Goal: Task Accomplishment & Management: Use online tool/utility

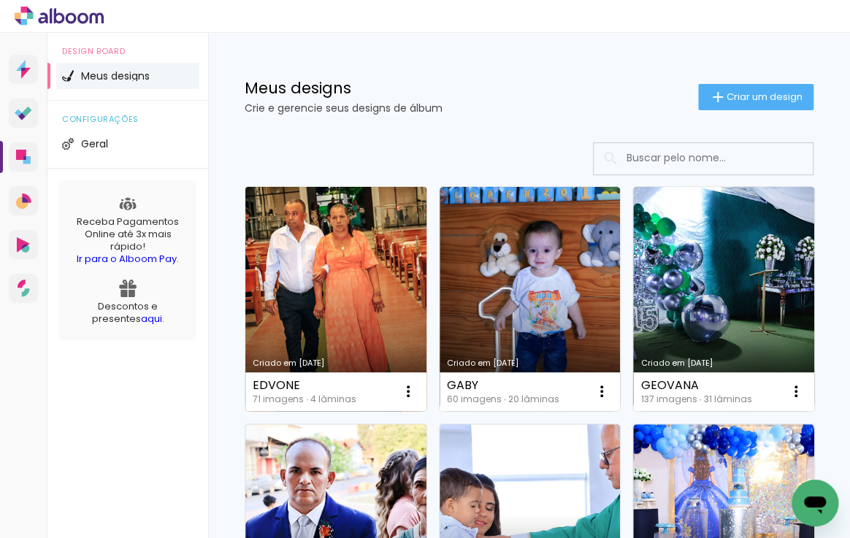
click at [328, 235] on link "Criado em [DATE]" at bounding box center [335, 299] width 181 height 224
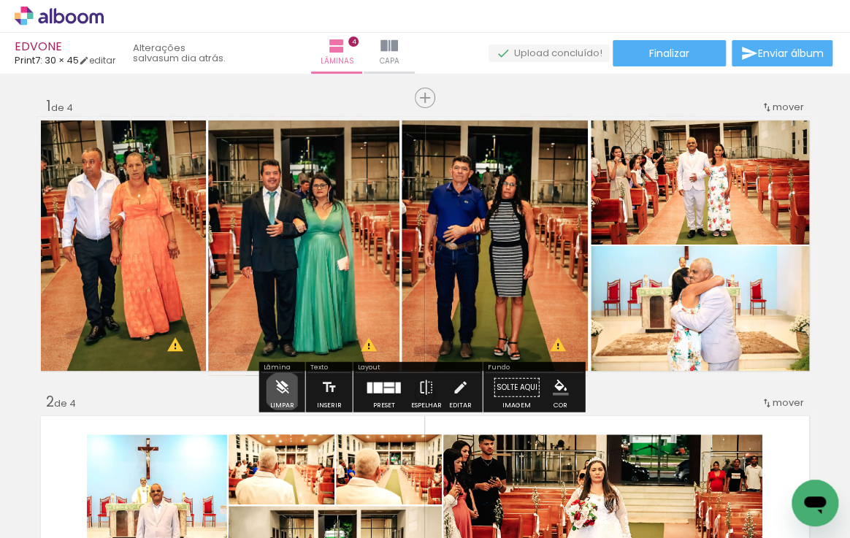
click at [283, 391] on iron-icon at bounding box center [282, 387] width 16 height 29
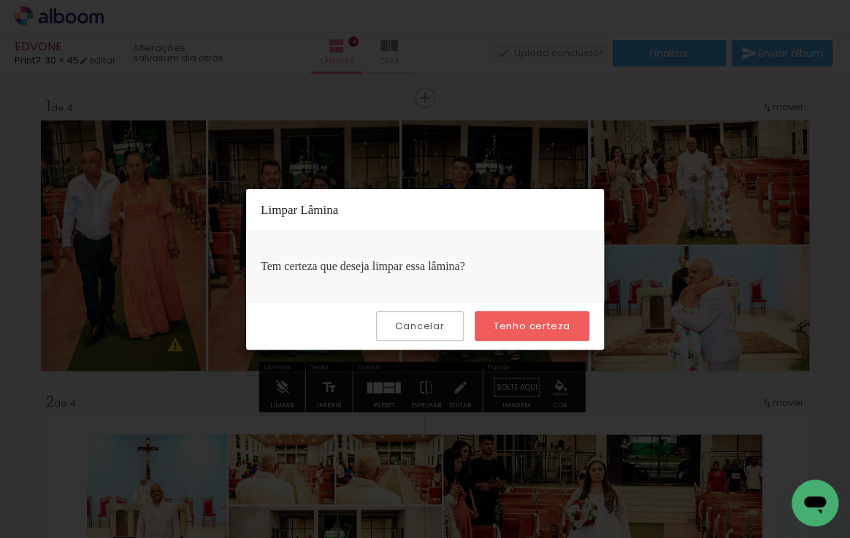
click at [0, 0] on slot "Tenho certeza" at bounding box center [0, 0] width 0 height 0
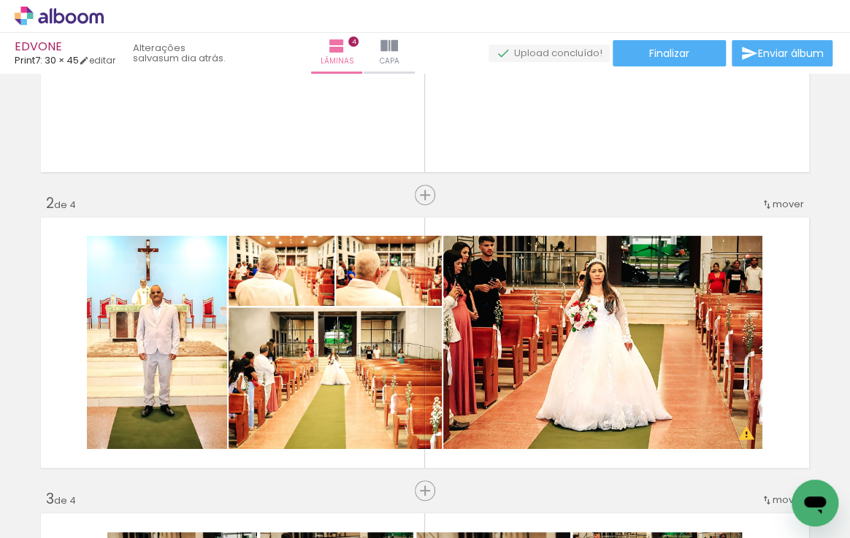
scroll to position [398, 0]
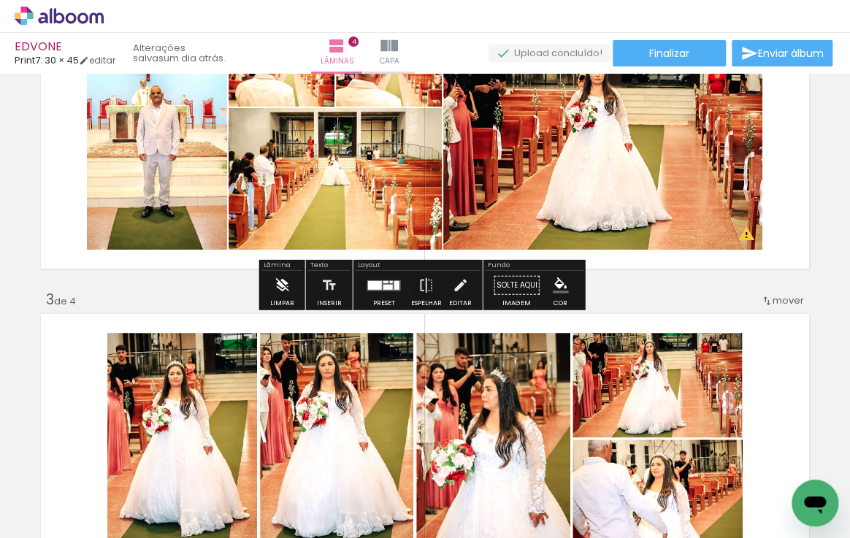
click at [285, 285] on iron-icon at bounding box center [282, 285] width 16 height 29
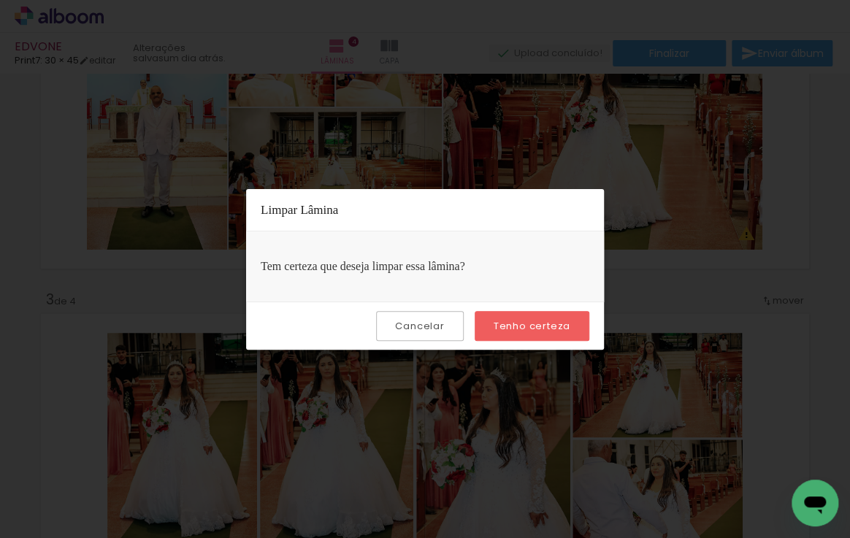
click at [0, 0] on slot "Tenho certeza" at bounding box center [0, 0] width 0 height 0
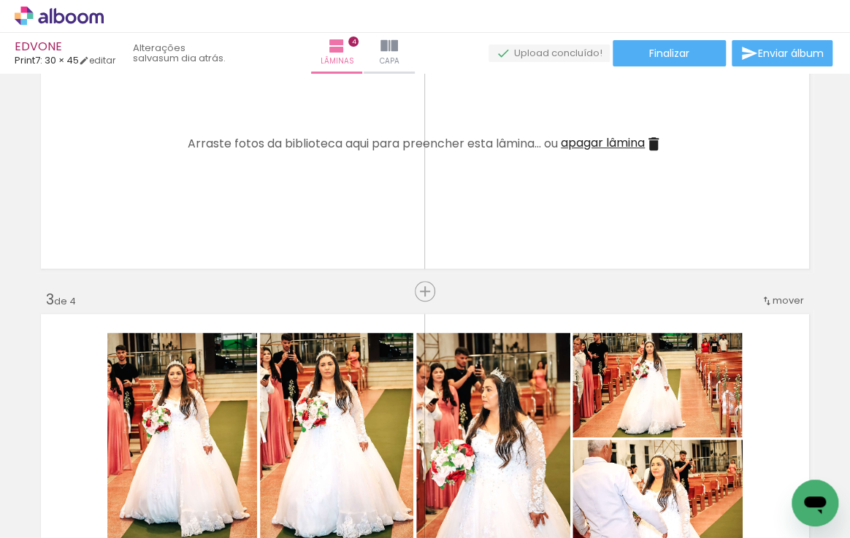
scroll to position [663, 0]
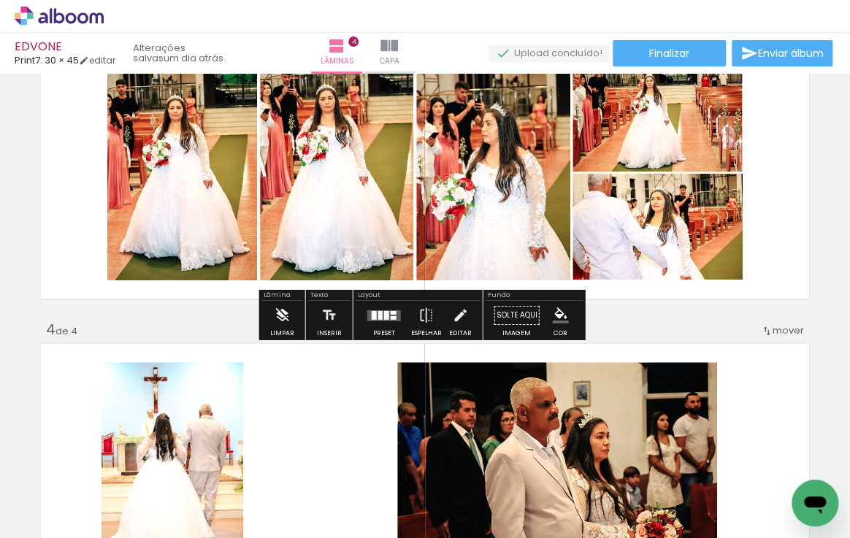
click at [280, 313] on iron-icon at bounding box center [282, 315] width 16 height 29
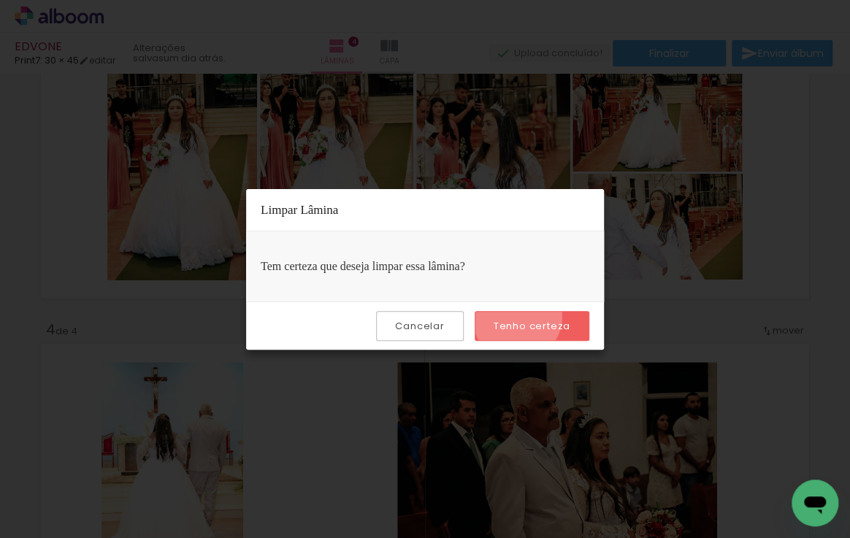
click at [519, 316] on paper-button "Tenho certeza" at bounding box center [531, 326] width 115 height 30
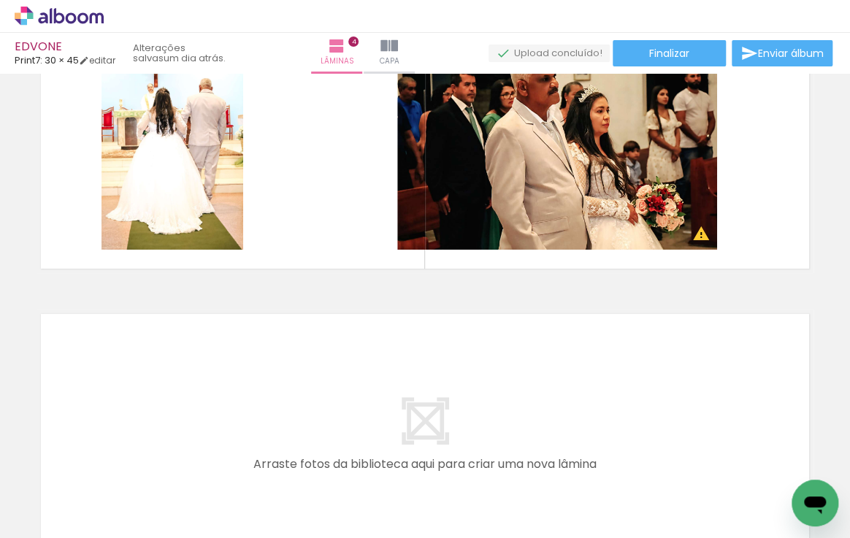
scroll to position [862, 0]
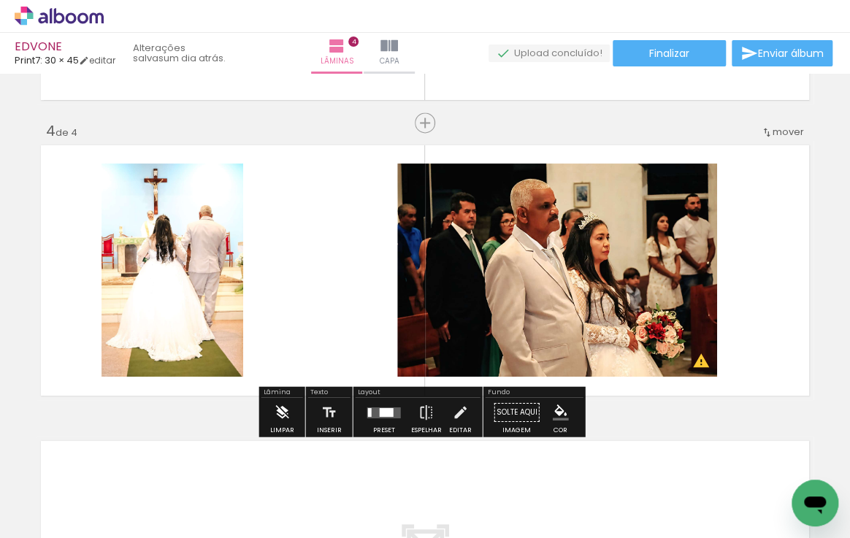
click at [274, 409] on iron-icon at bounding box center [282, 412] width 16 height 29
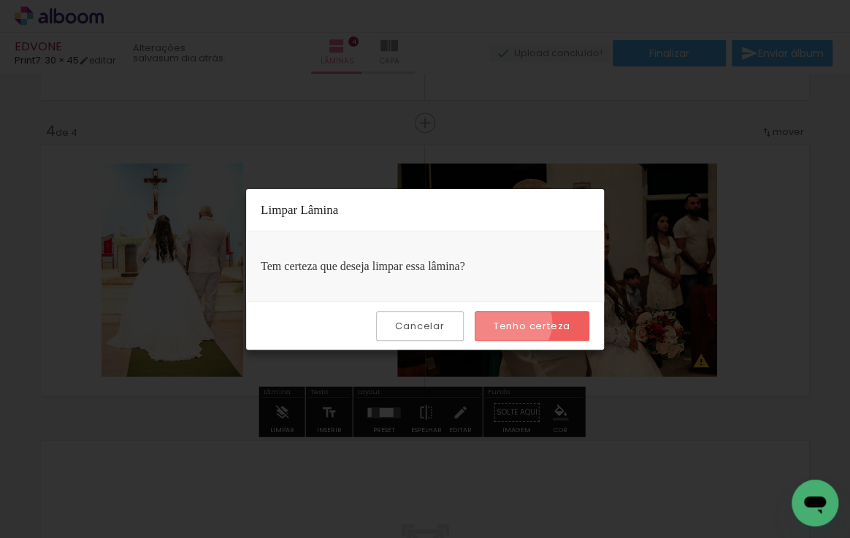
click at [0, 0] on slot "Tenho certeza" at bounding box center [0, 0] width 0 height 0
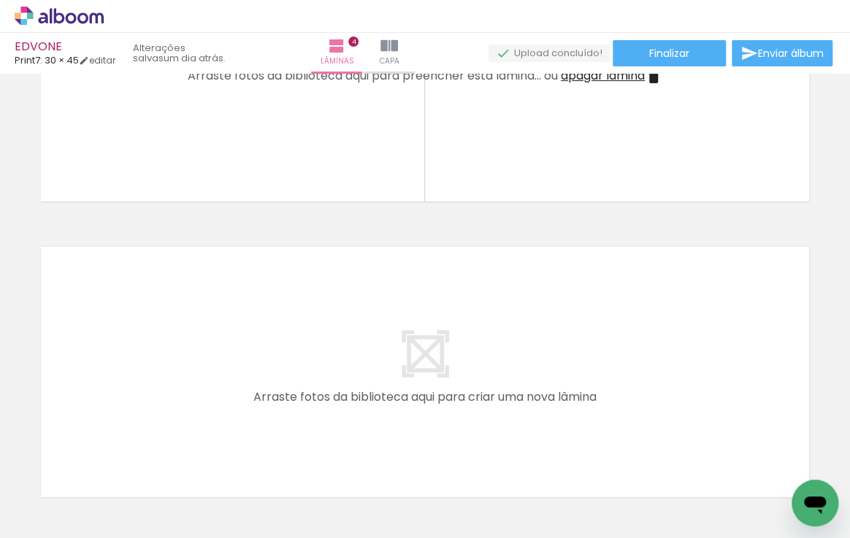
scroll to position [1061, 0]
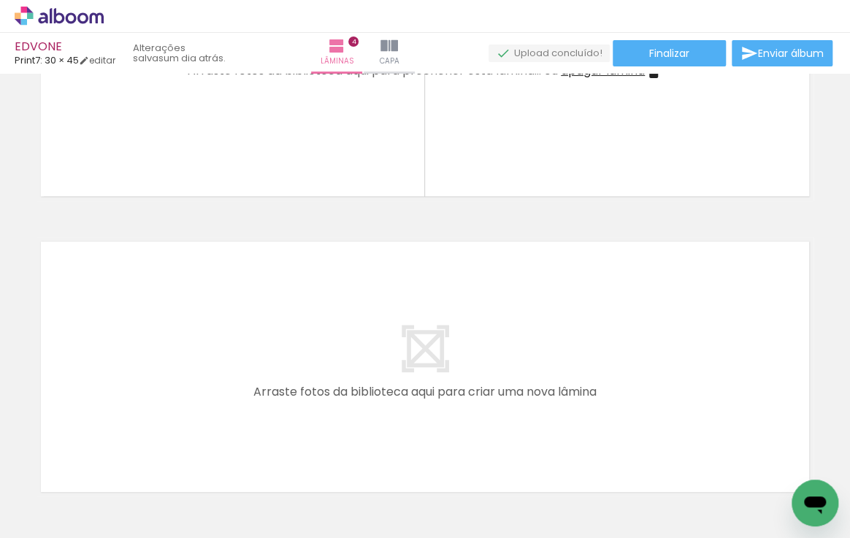
click at [122, 461] on iron-icon at bounding box center [114, 459] width 15 height 15
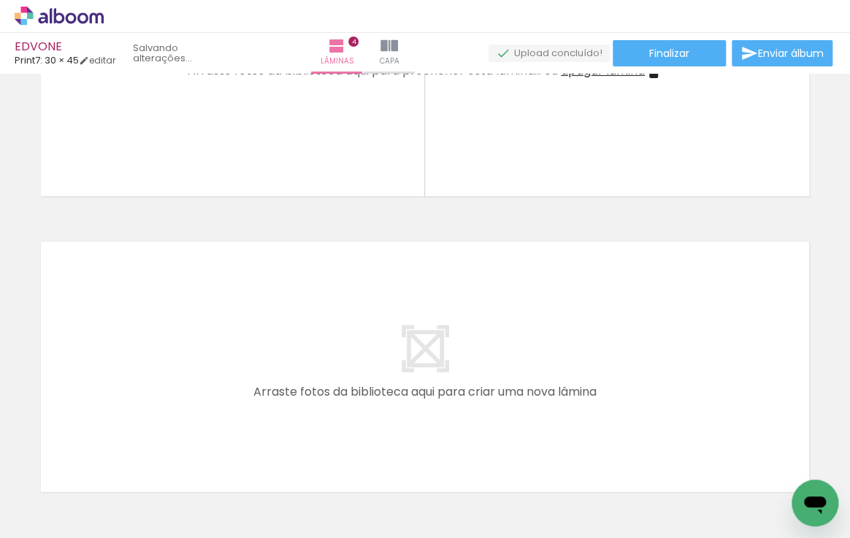
click at [122, 461] on iron-icon at bounding box center [114, 459] width 15 height 15
click at [122, 460] on iron-icon at bounding box center [114, 459] width 15 height 15
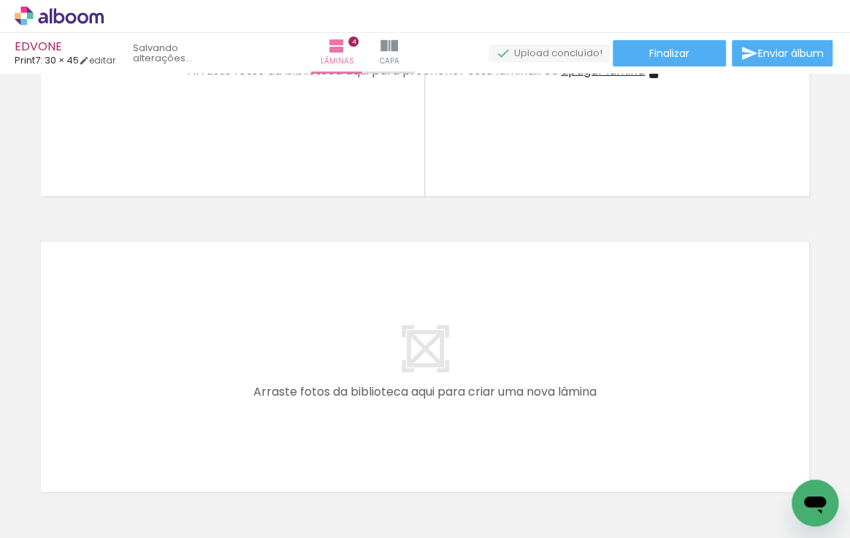
click at [122, 460] on iron-icon at bounding box center [114, 459] width 15 height 15
click at [122, 459] on iron-icon at bounding box center [114, 459] width 15 height 15
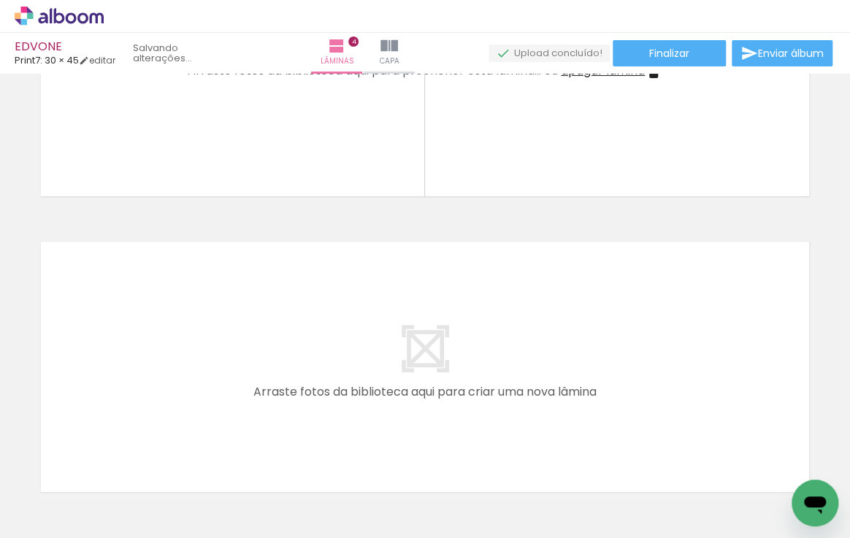
click at [122, 459] on iron-icon at bounding box center [114, 459] width 15 height 15
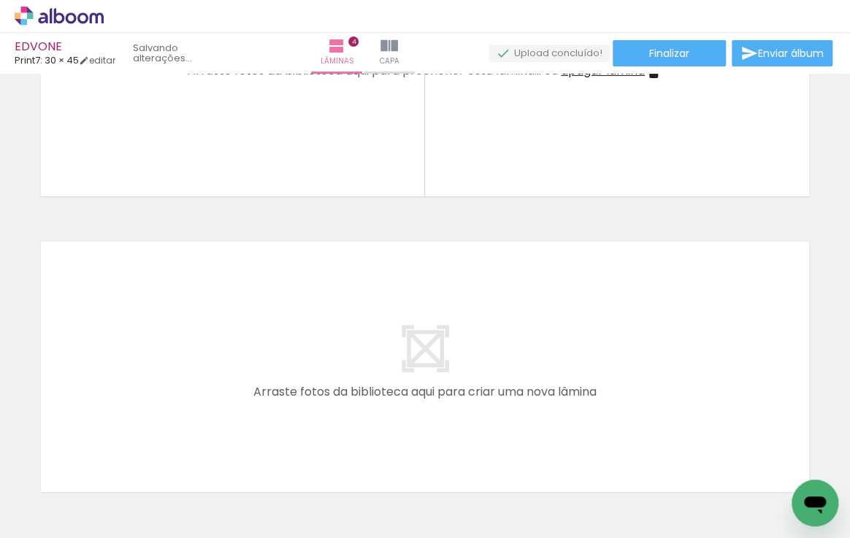
click at [122, 459] on iron-icon at bounding box center [114, 459] width 15 height 15
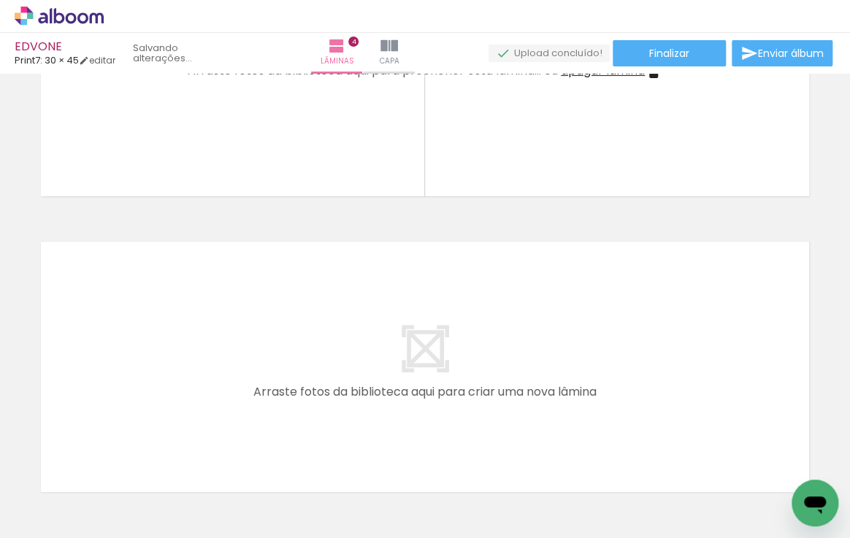
click at [122, 459] on iron-icon at bounding box center [114, 459] width 15 height 15
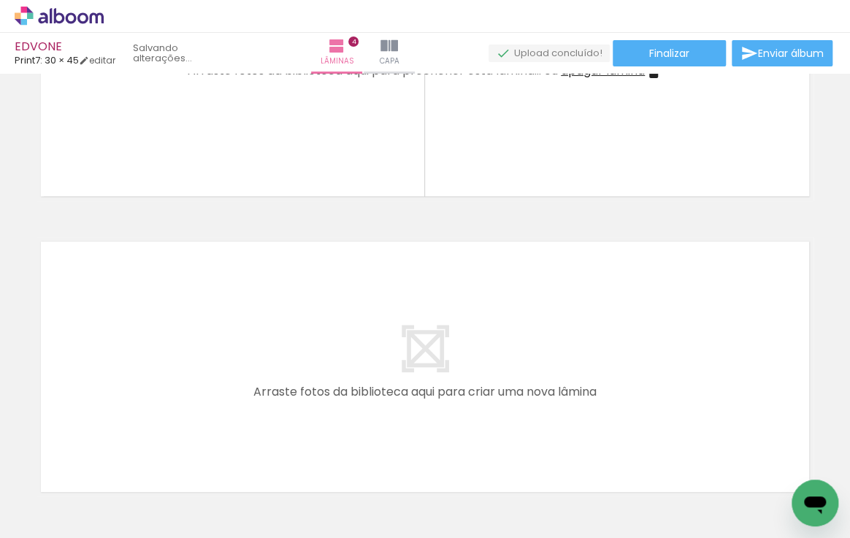
click at [122, 459] on iron-icon at bounding box center [114, 459] width 15 height 15
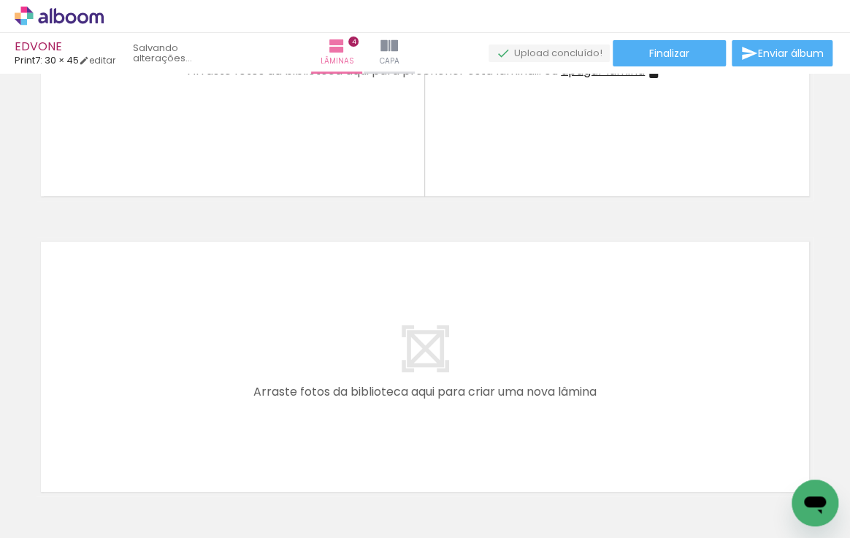
click at [122, 459] on iron-icon at bounding box center [114, 459] width 15 height 15
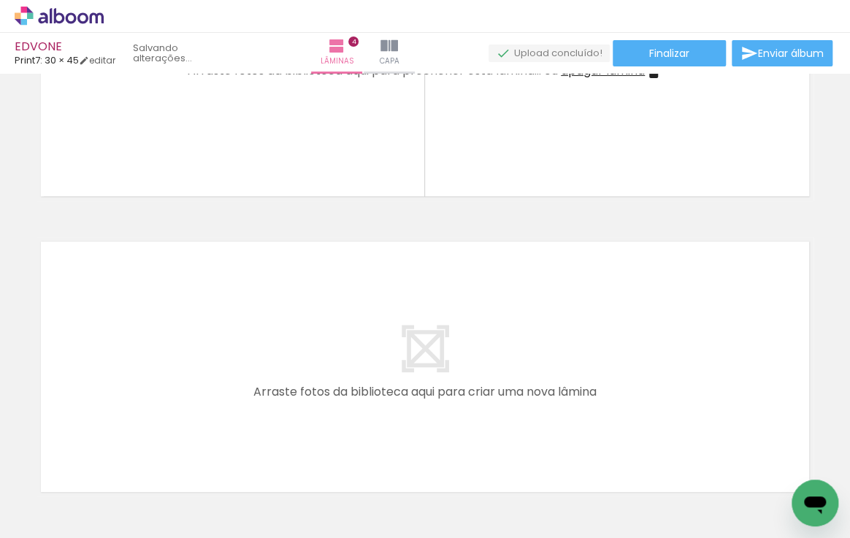
click at [122, 459] on iron-icon at bounding box center [114, 459] width 15 height 15
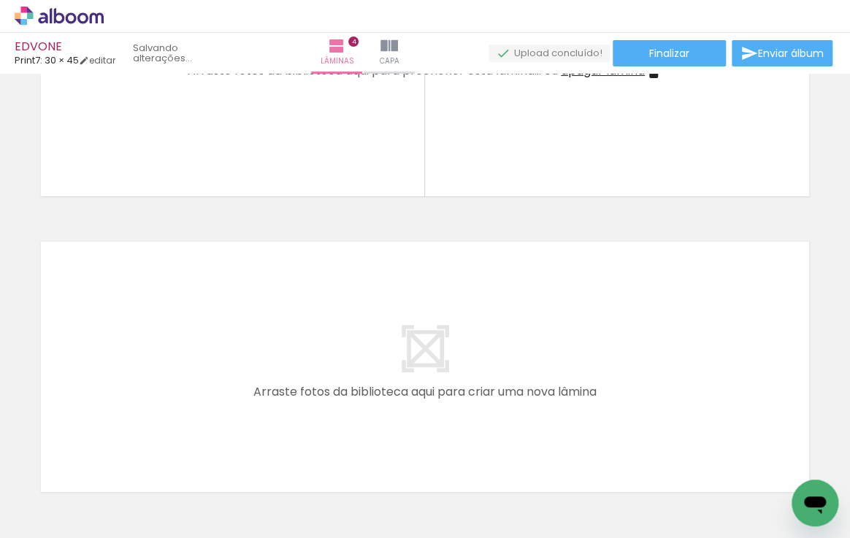
click at [526, 459] on iron-icon at bounding box center [522, 459] width 15 height 15
click at [122, 459] on iron-icon at bounding box center [114, 459] width 15 height 15
click at [526, 458] on iron-icon at bounding box center [522, 459] width 15 height 15
click at [122, 458] on iron-icon at bounding box center [114, 459] width 15 height 15
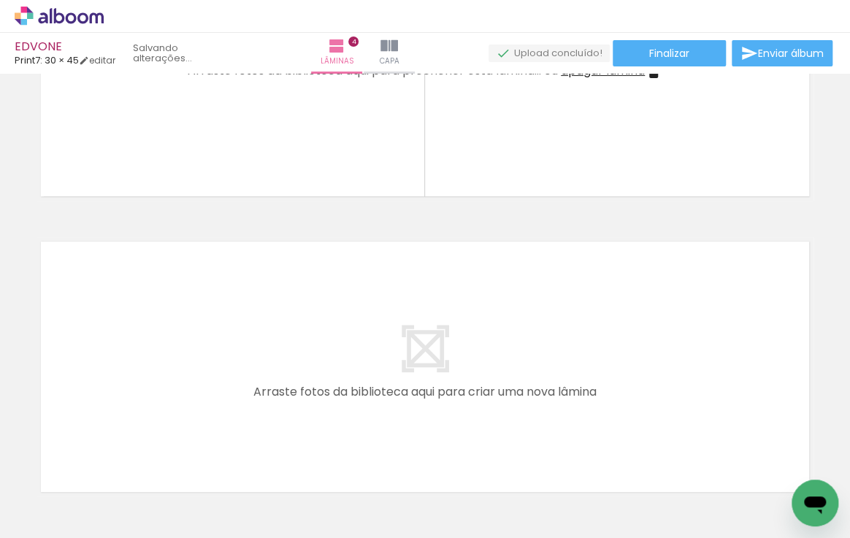
click at [122, 458] on iron-icon at bounding box center [114, 459] width 15 height 15
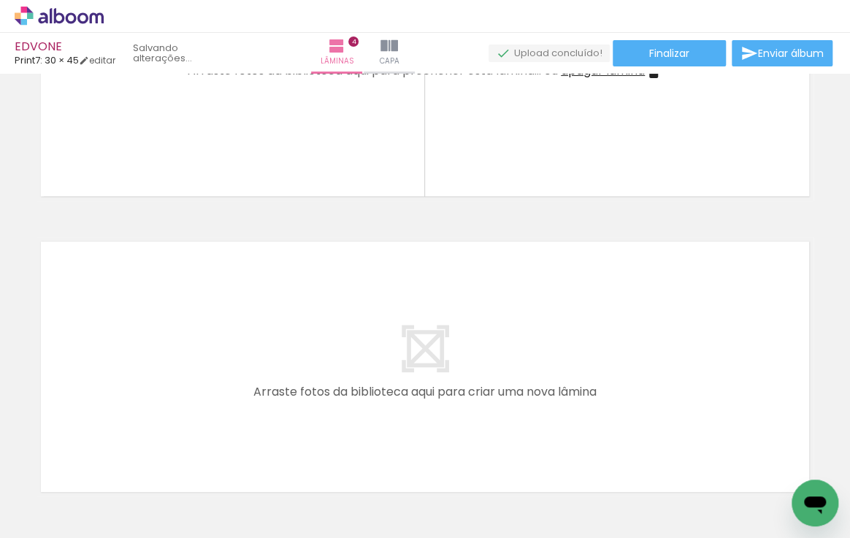
click at [122, 458] on iron-icon at bounding box center [114, 459] width 15 height 15
click at [526, 458] on iron-icon at bounding box center [522, 459] width 15 height 15
click at [122, 458] on iron-icon at bounding box center [114, 459] width 15 height 15
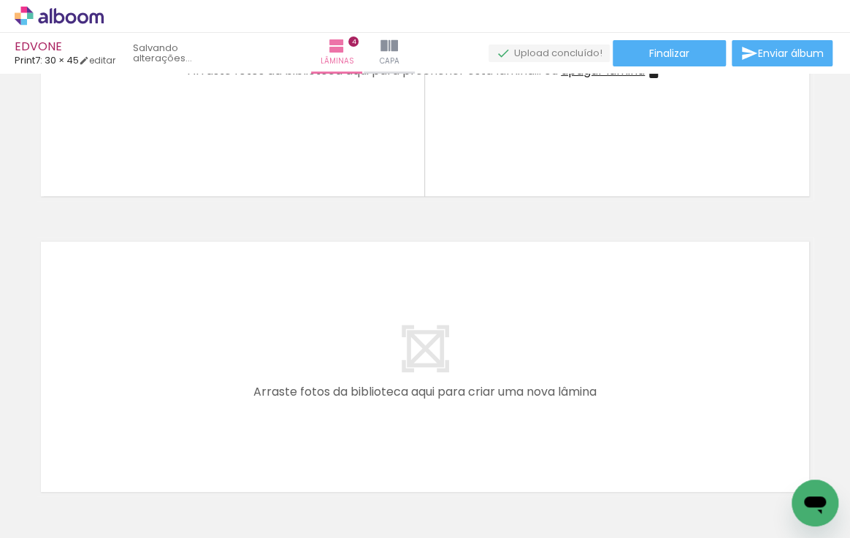
click at [122, 458] on iron-icon at bounding box center [114, 459] width 15 height 15
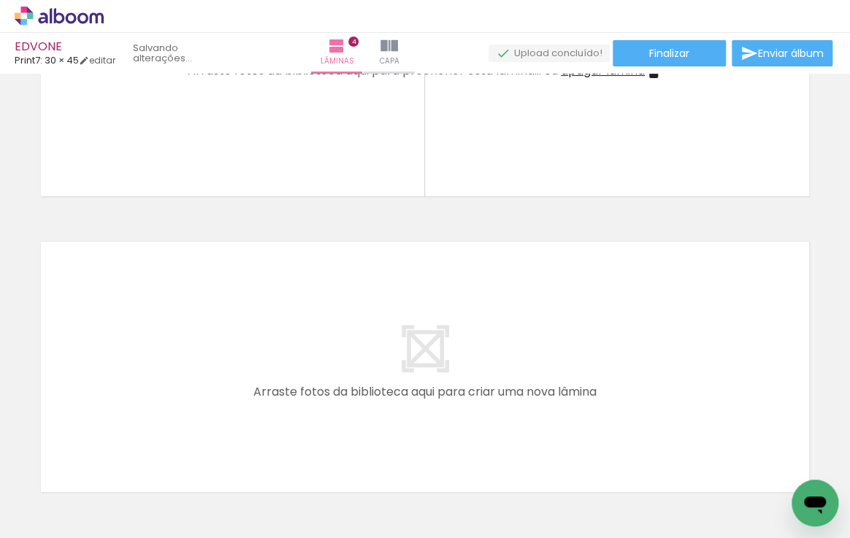
click at [122, 458] on iron-icon at bounding box center [114, 459] width 15 height 15
click at [120, 458] on iron-horizontal-list at bounding box center [105, 492] width 29 height 91
click at [119, 460] on iron-icon at bounding box center [114, 459] width 15 height 15
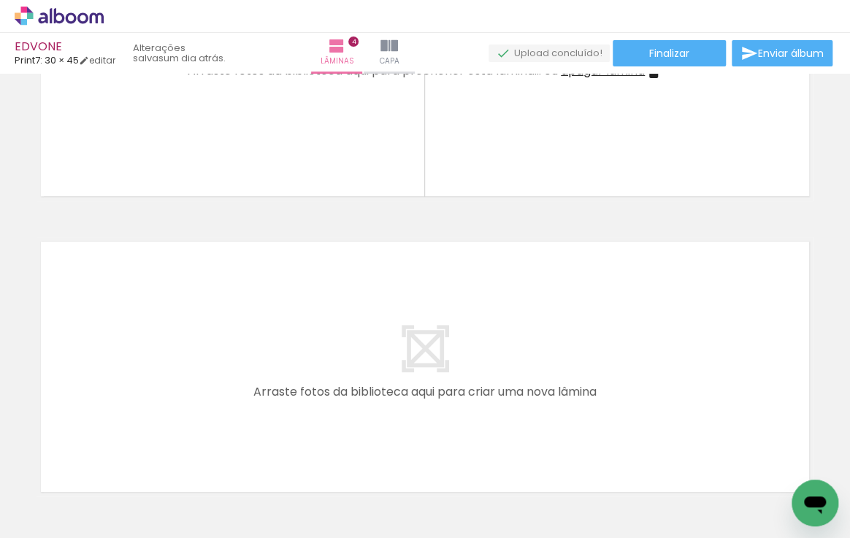
click at [119, 460] on iron-icon at bounding box center [114, 459] width 15 height 15
click at [117, 458] on iron-icon at bounding box center [114, 459] width 15 height 15
click at [116, 456] on iron-icon at bounding box center [114, 459] width 15 height 15
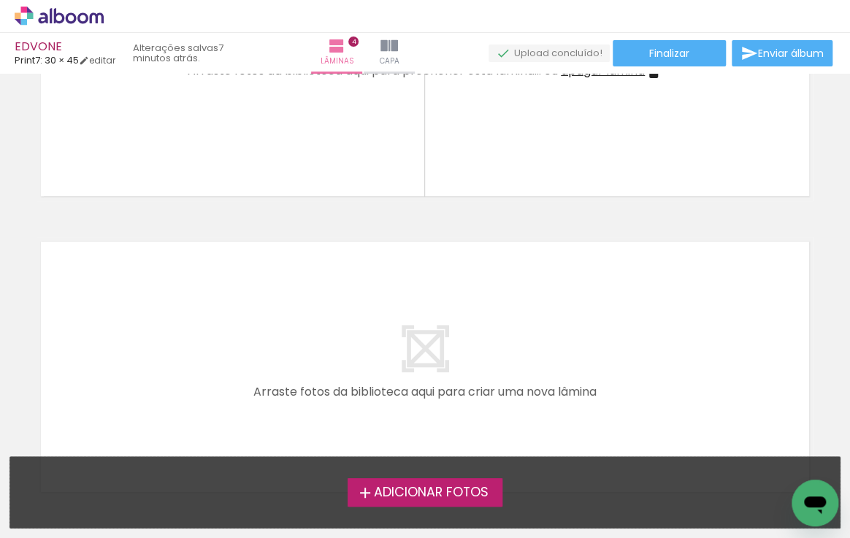
click at [368, 490] on iron-icon at bounding box center [365, 493] width 18 height 18
click at [0, 0] on input "file" at bounding box center [0, 0] width 0 height 0
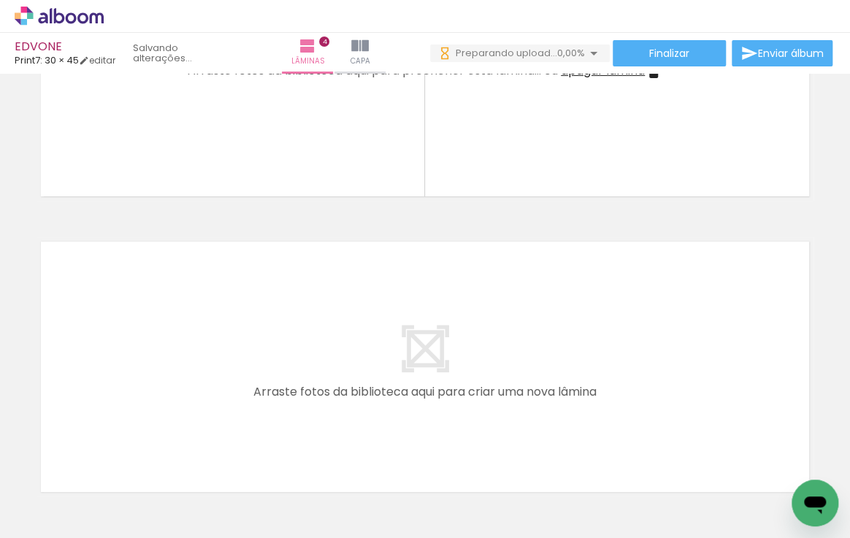
scroll to position [0, 0]
